Goal: Information Seeking & Learning: Learn about a topic

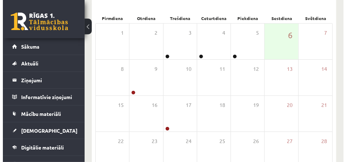
scroll to position [108, 0]
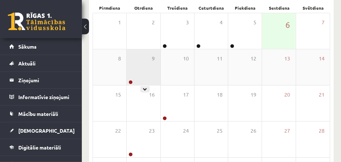
click at [140, 76] on div "9" at bounding box center [143, 67] width 33 height 36
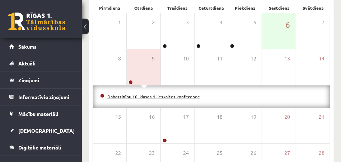
click at [158, 94] on link "Dabaszinību 10. klases 1. ieskaites konference" at bounding box center [153, 97] width 93 height 6
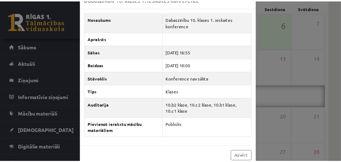
scroll to position [27, 0]
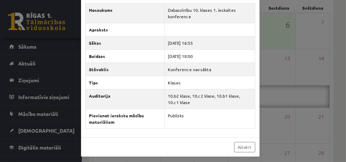
click at [254, 32] on div "Nosaukums Dabaszinību 10. klases 1. ieskaites konference Apraksts Sākas 2025-09…" at bounding box center [170, 68] width 179 height 139
click at [312, 42] on div "Dabaszinību 10. klases 1. ieskaites konference × Nosaukums Dabaszinību 10. klas…" at bounding box center [173, 81] width 346 height 162
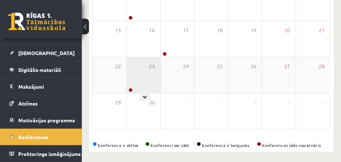
scroll to position [136, 0]
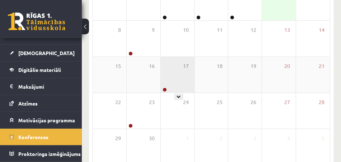
click at [167, 83] on div "17" at bounding box center [177, 75] width 33 height 36
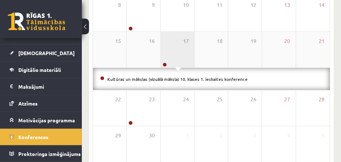
scroll to position [194, 0]
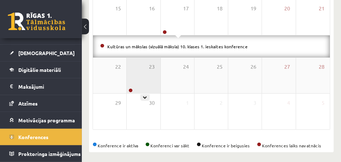
click at [131, 81] on div "23" at bounding box center [143, 76] width 33 height 36
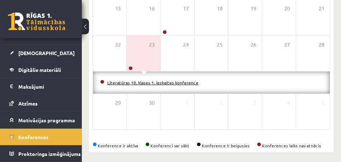
click at [148, 82] on link "Literatūras 10. klases 1. ieskaites konference" at bounding box center [152, 83] width 91 height 6
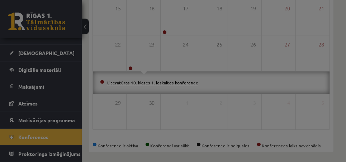
scroll to position [0, 0]
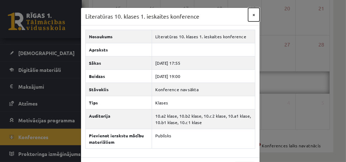
click at [251, 14] on button "×" at bounding box center [253, 15] width 11 height 14
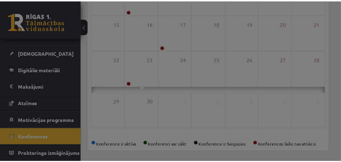
scroll to position [172, 0]
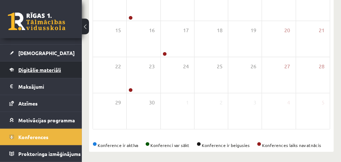
click at [66, 67] on link "Digitālie materiāli" at bounding box center [40, 70] width 63 height 16
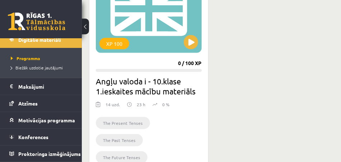
scroll to position [265, 0]
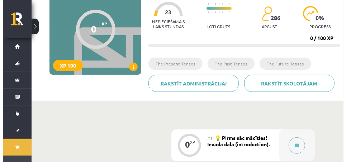
scroll to position [108, 0]
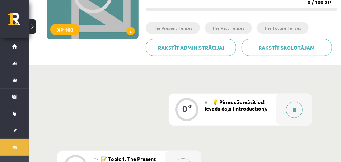
click at [295, 107] on button at bounding box center [294, 110] width 16 height 16
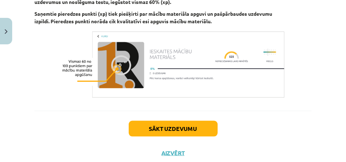
scroll to position [953, 0]
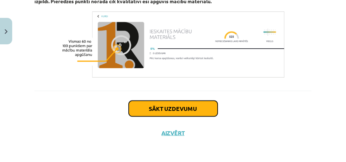
click at [184, 109] on button "Sākt uzdevumu" at bounding box center [173, 109] width 89 height 16
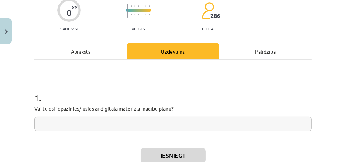
scroll to position [90, 0]
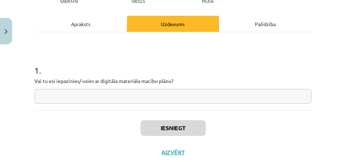
click at [127, 99] on input "text" at bounding box center [172, 96] width 277 height 15
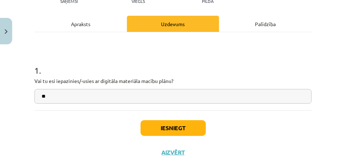
type input "**"
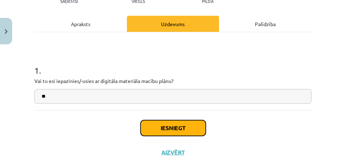
click at [161, 121] on button "Iesniegt" at bounding box center [173, 129] width 65 height 16
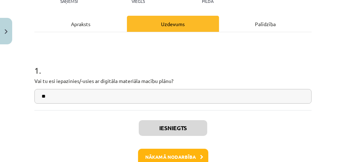
scroll to position [132, 0]
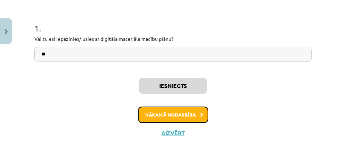
click at [171, 113] on button "Nākamā nodarbība" at bounding box center [173, 115] width 70 height 16
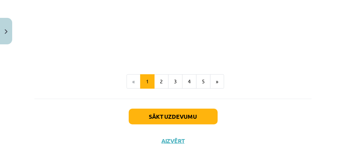
scroll to position [534, 0]
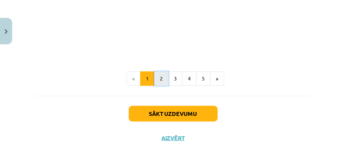
click at [160, 76] on button "2" at bounding box center [161, 79] width 14 height 14
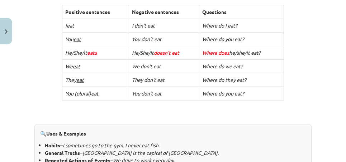
scroll to position [128, 0]
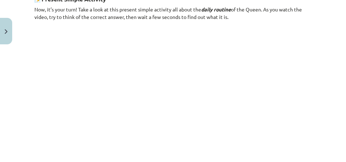
scroll to position [471, 0]
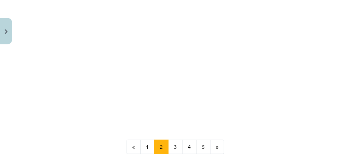
click at [317, 80] on div "Mācību tēma: Angļu valoda i - 10.[PERSON_NAME] 1.ieskaites mācību materiāls #2 …" at bounding box center [173, 81] width 346 height 162
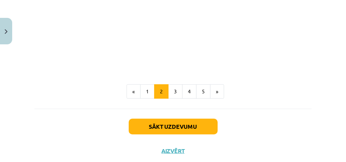
scroll to position [542, 0]
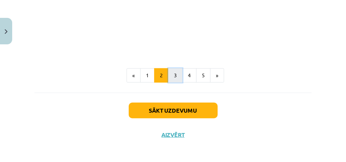
click at [175, 76] on button "3" at bounding box center [175, 76] width 14 height 14
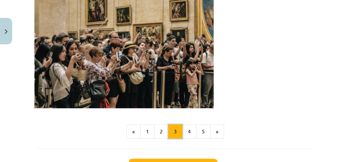
scroll to position [558, 0]
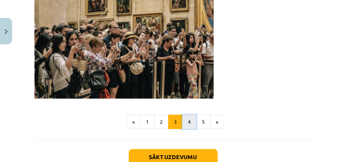
click at [188, 118] on button "4" at bounding box center [189, 122] width 14 height 14
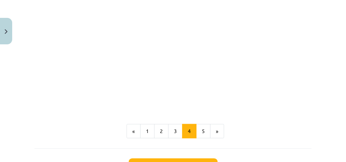
scroll to position [703, 0]
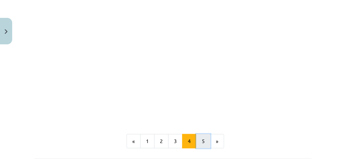
click at [200, 135] on button "5" at bounding box center [203, 142] width 14 height 14
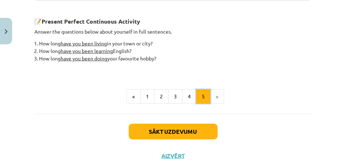
scroll to position [456, 0]
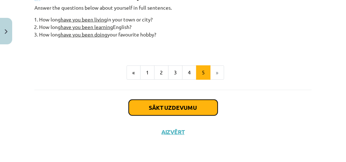
click at [171, 107] on button "Sākt uzdevumu" at bounding box center [173, 108] width 89 height 16
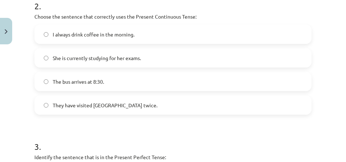
scroll to position [305, 0]
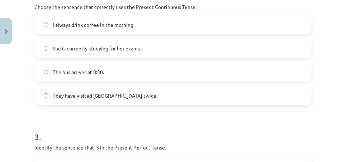
click at [45, 45] on label "She is currently studying for her exams." at bounding box center [173, 48] width 276 height 18
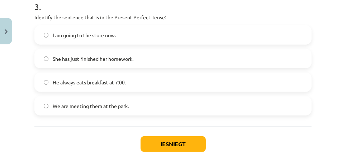
scroll to position [471, 0]
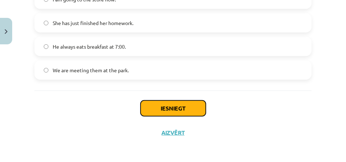
click at [180, 109] on button "Iesniegt" at bounding box center [173, 109] width 65 height 16
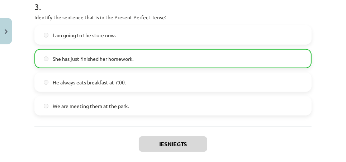
scroll to position [494, 0]
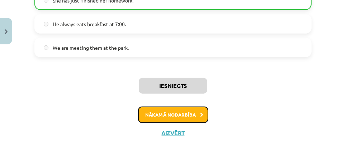
click at [192, 116] on button "Nākamā nodarbība" at bounding box center [173, 115] width 70 height 16
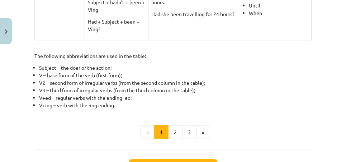
scroll to position [448, 0]
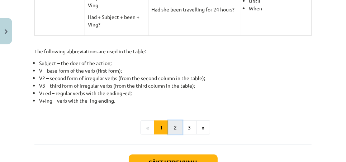
click at [171, 121] on button "2" at bounding box center [175, 128] width 14 height 14
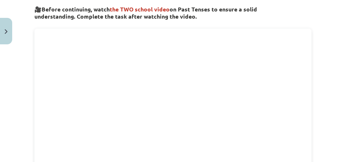
scroll to position [164, 0]
